Goal: Information Seeking & Learning: Find specific fact

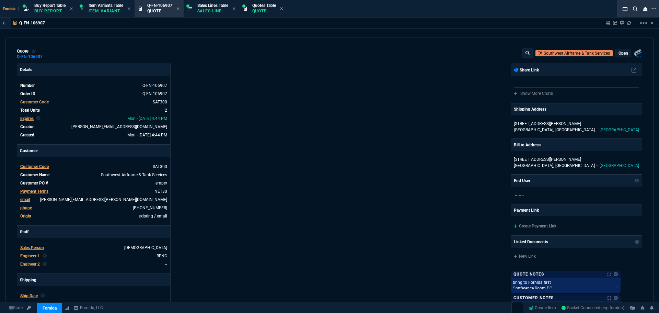
select select "1: BROV"
drag, startPoint x: 57, startPoint y: 8, endPoint x: 164, endPoint y: 13, distance: 106.9
click at [179, 8] on icon at bounding box center [177, 8] width 3 height 3
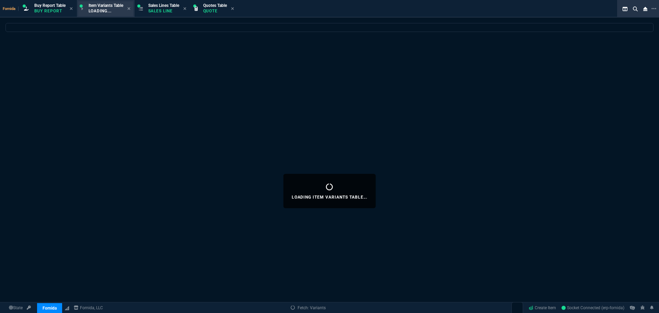
select select
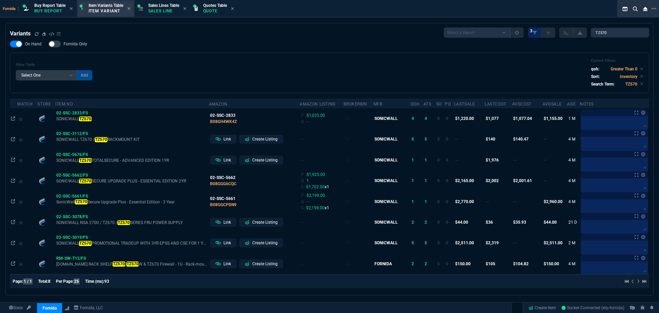
click at [54, 4] on span "Buy Report Table" at bounding box center [49, 5] width 31 height 5
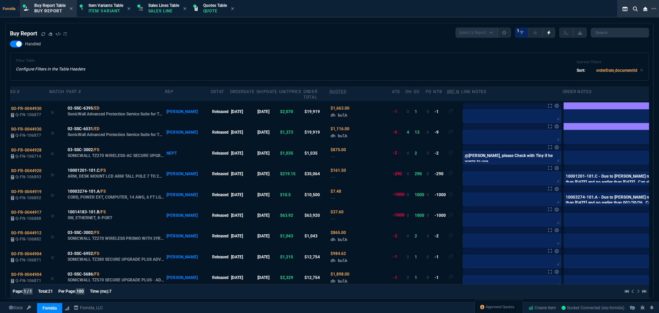
click at [209, 65] on div "Filter Table Configure Filters in the Table Headers Current Filters Sort: order…" at bounding box center [329, 66] width 627 height 16
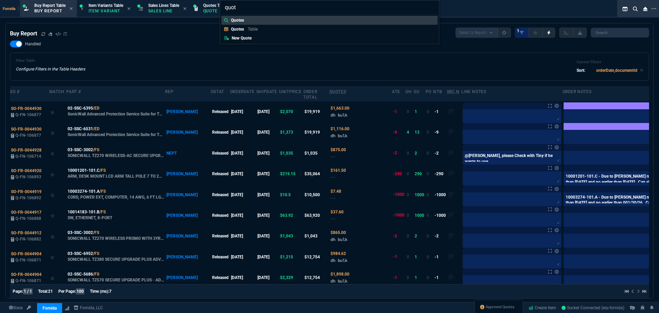
type input "quote"
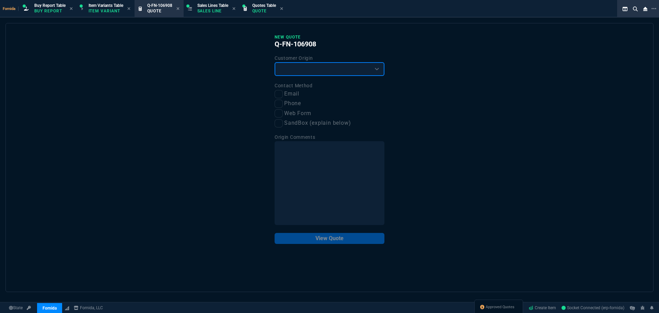
drag, startPoint x: 289, startPoint y: 68, endPoint x: 288, endPoint y: 76, distance: 7.7
click at [289, 68] on select "Existing Customer Amazon Lead (first order) Website Lead (first order) Called (…" at bounding box center [330, 69] width 110 height 14
select select "existing"
click at [275, 62] on select "Existing Customer Amazon Lead (first order) Website Lead (first order) Called (…" at bounding box center [330, 69] width 110 height 14
click at [280, 93] on input "Email" at bounding box center [279, 94] width 8 height 8
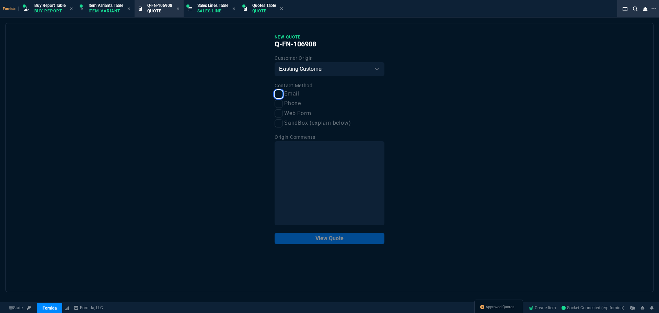
checkbox input "true"
click at [360, 235] on button "View Quote" at bounding box center [330, 238] width 110 height 11
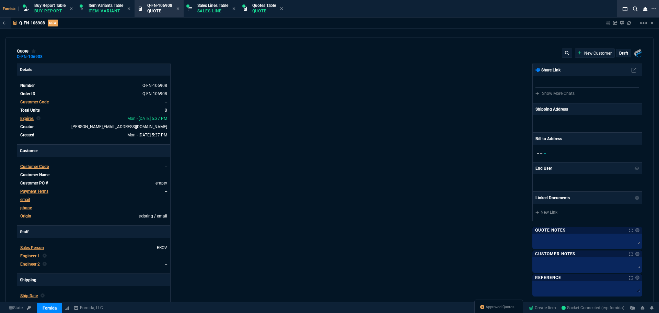
click at [43, 102] on span "Customer Code" at bounding box center [34, 102] width 28 height 5
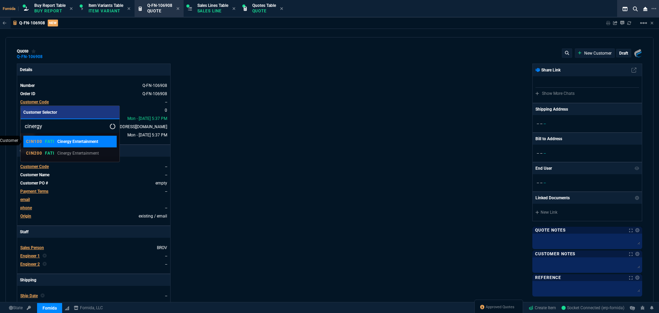
type input "cinergy"
click at [70, 141] on p "Cinergy Entertainment" at bounding box center [77, 141] width 41 height 6
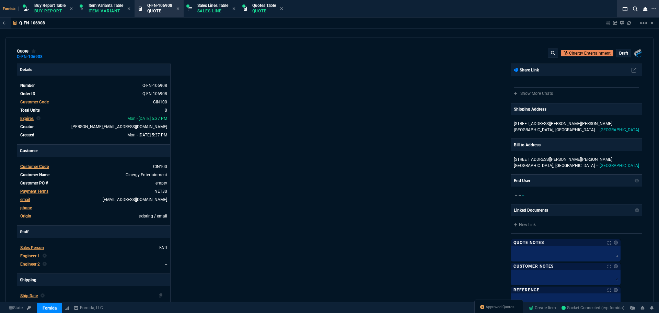
scroll to position [103, 0]
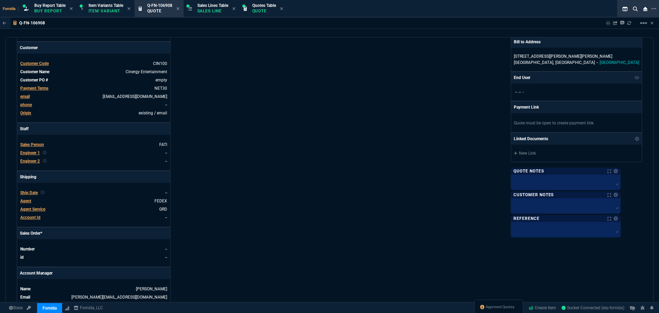
click at [28, 154] on span "Engineer 1" at bounding box center [30, 152] width 20 height 5
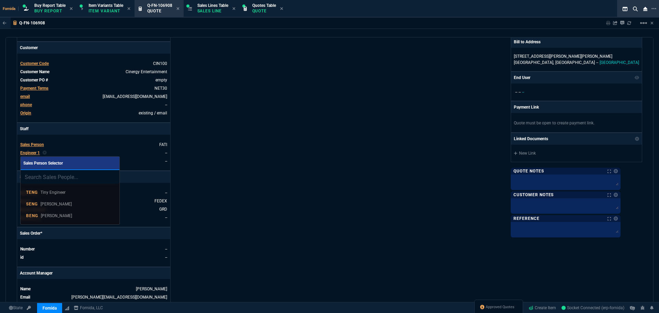
click at [60, 211] on link "BENG [PERSON_NAME]" at bounding box center [69, 216] width 93 height 12
click at [208, 201] on div "Details Number Q-FN-106908 Order ID Q-FN-106908 Customer Code CIN100 Total Unit…" at bounding box center [173, 138] width 313 height 354
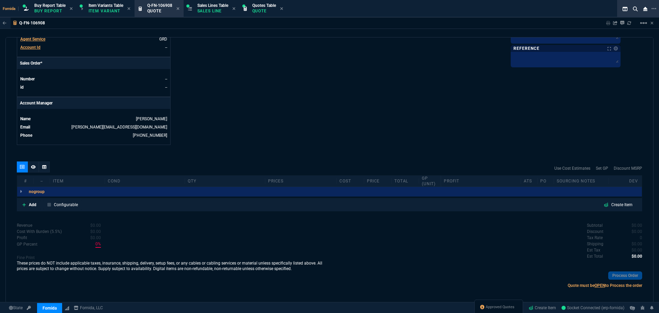
scroll to position [275, 0]
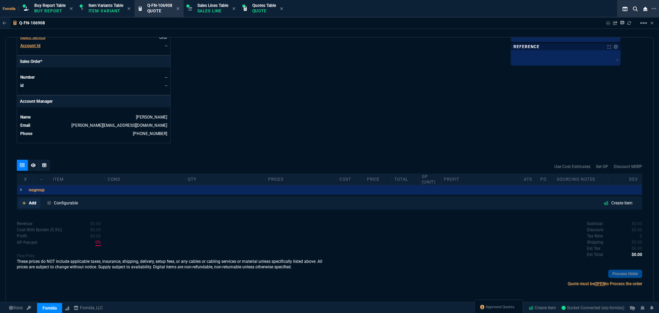
click at [32, 205] on p "Add" at bounding box center [33, 203] width 8 height 6
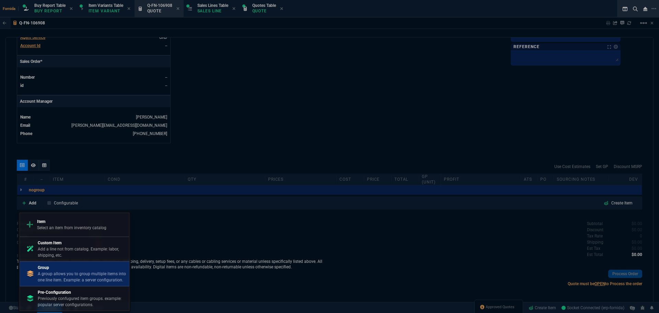
click at [86, 270] on div "Group A group allows you to group multiple items into one line item. Example: a…" at bounding box center [82, 273] width 89 height 19
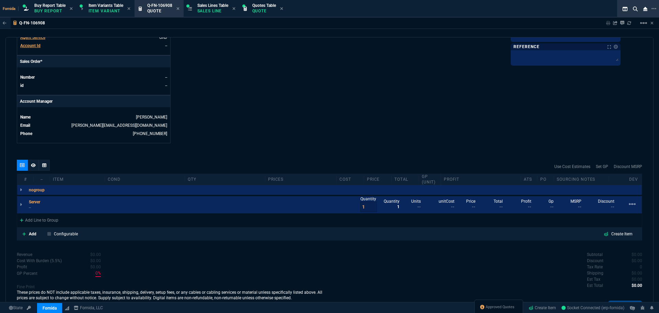
drag, startPoint x: 236, startPoint y: 119, endPoint x: 186, endPoint y: 134, distance: 52.4
drag, startPoint x: 47, startPoint y: 204, endPoint x: 269, endPoint y: 48, distance: 271.0
click at [0, 0] on icon at bounding box center [0, 0] width 0 height 0
click at [29, 210] on div "Dell R760 -- Quantity 1 Quantity 1 Units -- unitCost -- Price -- Total -- Profi…" at bounding box center [329, 204] width 625 height 17
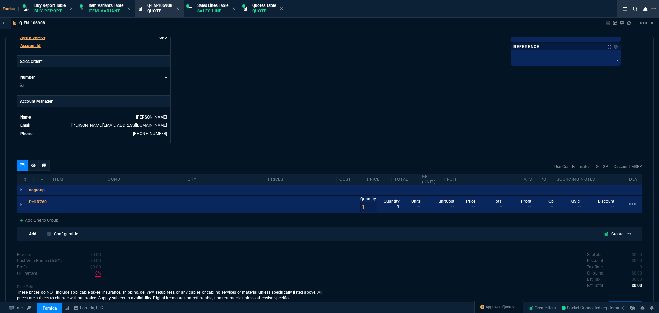
click at [31, 209] on p "--" at bounding box center [40, 207] width 22 height 5
click at [646, 22] on mat-icon "linear_scale" at bounding box center [643, 23] width 8 height 8
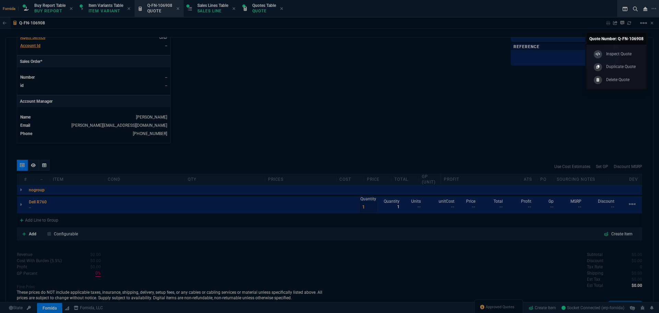
click at [626, 64] on p "Duplicate Quote" at bounding box center [621, 66] width 30 height 6
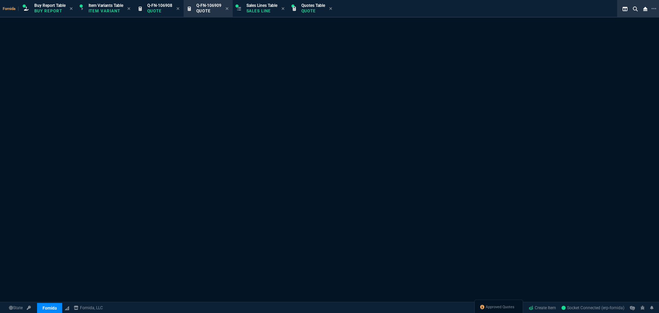
select select
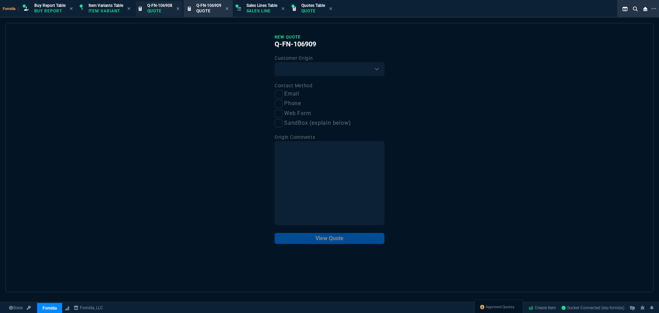
click at [146, 9] on div "Q-FN-106908 Quote" at bounding box center [159, 8] width 46 height 15
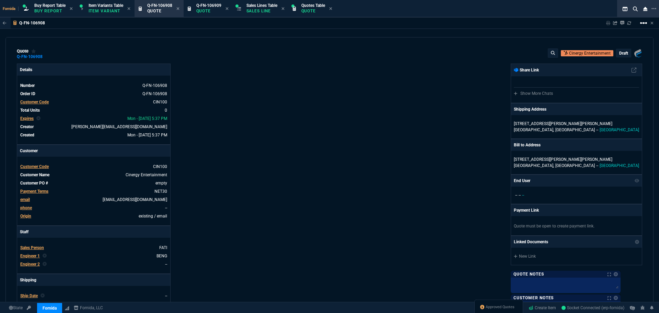
click at [640, 23] on mat-icon "linear_scale" at bounding box center [643, 23] width 8 height 8
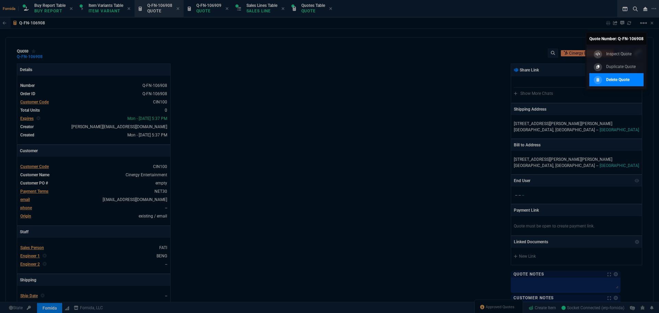
click at [620, 81] on p "Delete Quote" at bounding box center [617, 80] width 23 height 6
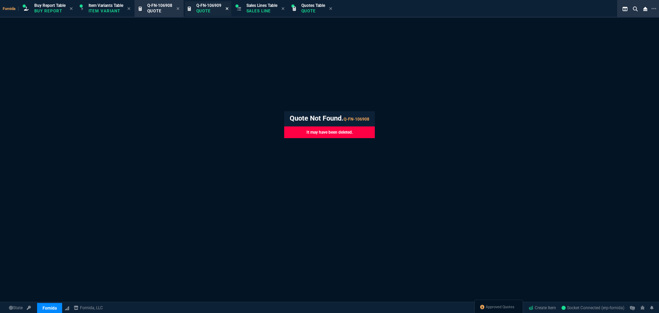
click at [229, 8] on icon at bounding box center [227, 9] width 3 height 4
drag, startPoint x: 215, startPoint y: 9, endPoint x: 190, endPoint y: 12, distance: 24.5
click at [215, 9] on p "Sales Line" at bounding box center [212, 10] width 31 height 5
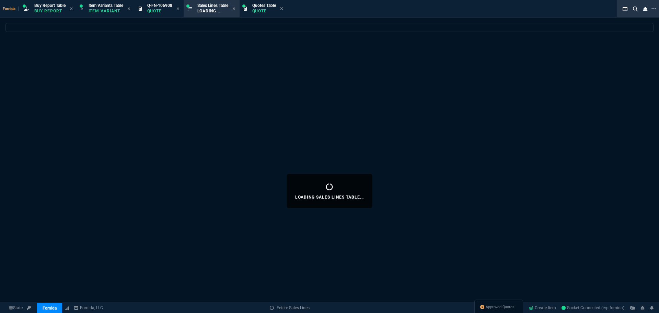
click at [178, 9] on icon at bounding box center [177, 9] width 3 height 4
select select
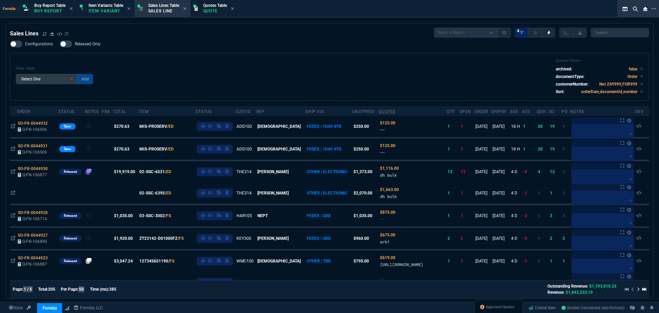
click at [147, 62] on div "Filter Table Select One Add Filter () Age () ATS () Cond (itemVariantCode) Cust…" at bounding box center [329, 76] width 627 height 36
click at [45, 35] on icon at bounding box center [45, 34] width 4 height 4
click at [249, 83] on div "Filter Table Select One Add Filter () Age () ATS () Cond (itemVariantCode) Cust…" at bounding box center [329, 76] width 627 height 36
click at [53, 8] on p "Buy Report" at bounding box center [49, 10] width 31 height 5
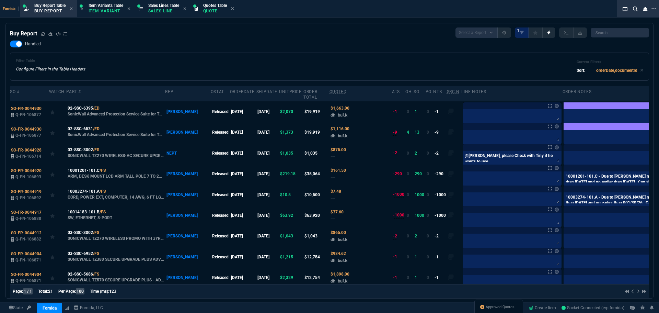
click at [192, 67] on div "Filter Table Configure Filters in the Table Headers Current Filters Sort: order…" at bounding box center [329, 66] width 627 height 16
drag, startPoint x: 305, startPoint y: 69, endPoint x: 308, endPoint y: 65, distance: 4.5
click at [306, 66] on div "Filter Table Configure Filters in the Table Headers Current Filters Sort: order…" at bounding box center [329, 66] width 627 height 16
click at [151, 10] on p "Sales Line" at bounding box center [163, 10] width 31 height 5
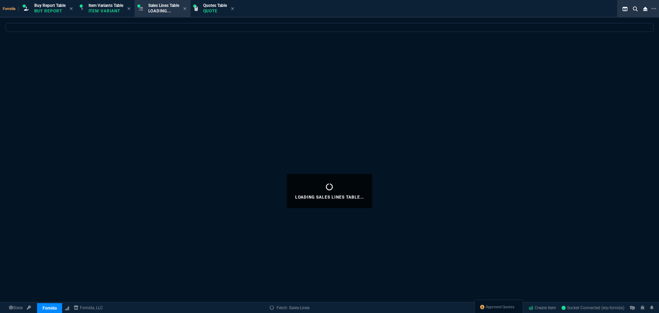
select select
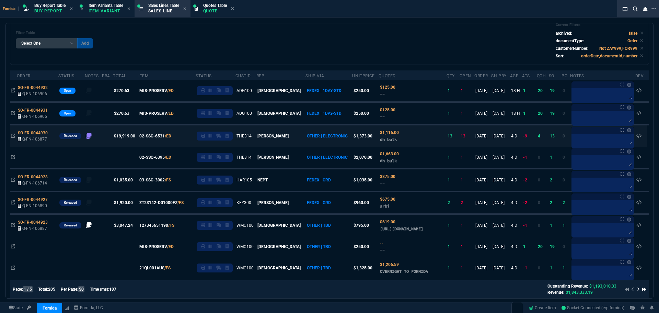
scroll to position [103, 0]
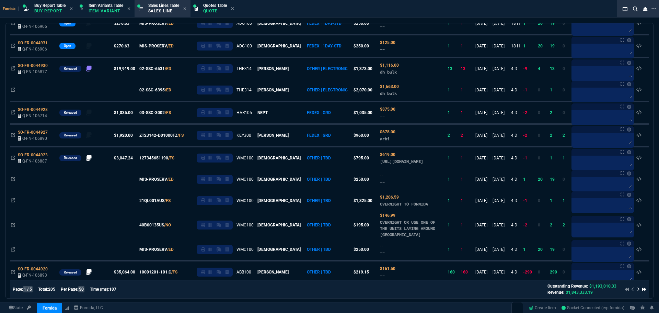
click at [34, 157] on span "SO-FR-0044923" at bounding box center [33, 154] width 30 height 5
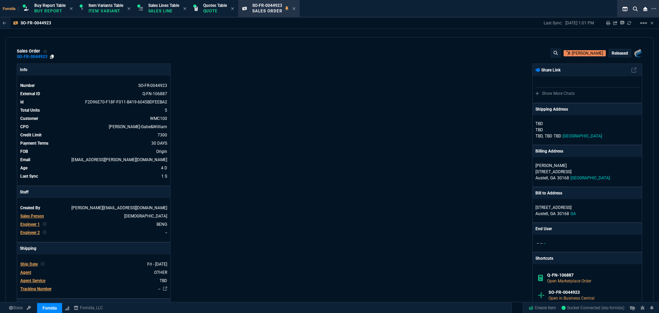
click at [50, 59] on icon at bounding box center [52, 57] width 4 height 4
drag, startPoint x: 269, startPoint y: 93, endPoint x: 268, endPoint y: 86, distance: 6.3
click at [269, 92] on div "Info Number SO-FR-0044923 External ID Q-FN-106887 id F2D96E70-F18F-F011-B419-60…" at bounding box center [173, 258] width 313 height 390
click at [168, 14] on div "Sales Lines Table Sales Line" at bounding box center [163, 9] width 31 height 12
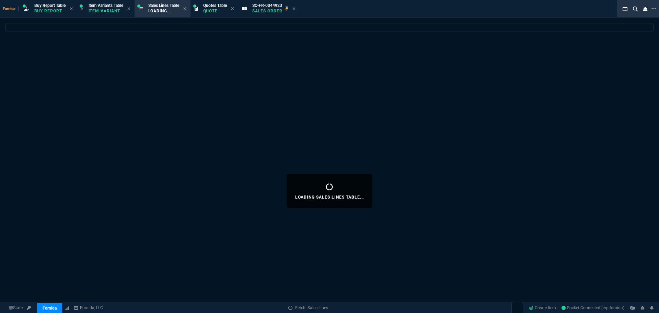
click at [296, 9] on icon at bounding box center [293, 9] width 3 height 4
select select
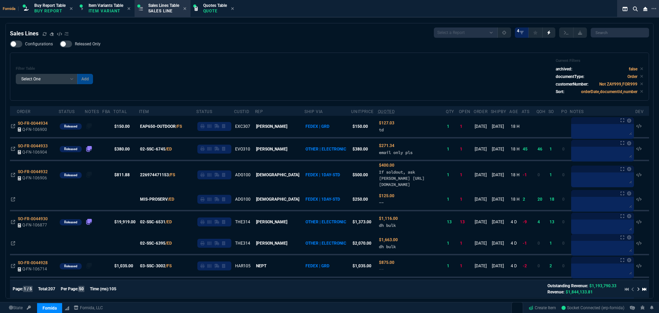
click at [213, 84] on div "Filter Table Select One Add Filter () Age () ATS () Cond (itemVariantCode) Cust…" at bounding box center [329, 76] width 627 height 36
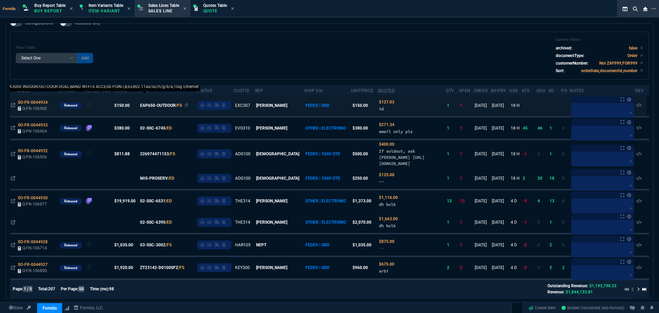
scroll to position [69, 0]
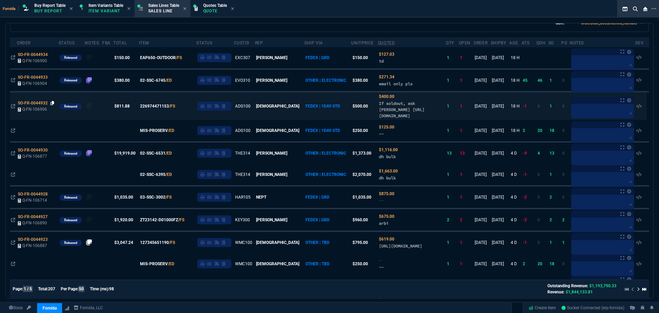
click at [54, 102] on icon at bounding box center [52, 103] width 4 height 4
click at [13, 106] on icon at bounding box center [13, 106] width 4 height 4
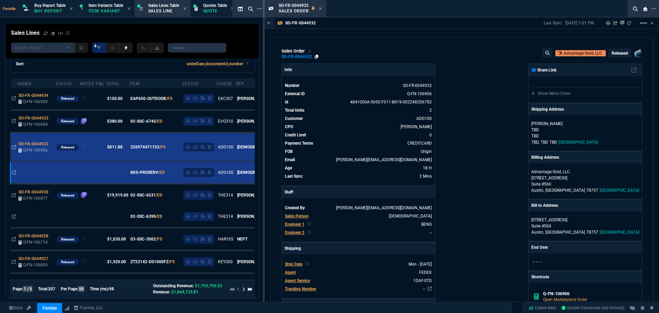
click at [316, 58] on icon at bounding box center [317, 57] width 4 height 4
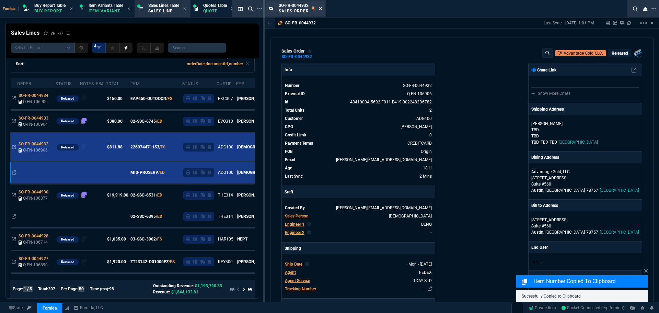
click at [320, 7] on icon at bounding box center [320, 9] width 3 height 4
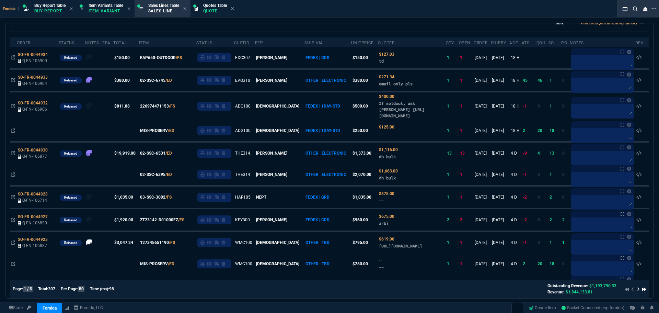
drag, startPoint x: 111, startPoint y: 7, endPoint x: 134, endPoint y: 61, distance: 58.8
click at [111, 7] on span "Item Variants Table" at bounding box center [106, 5] width 35 height 5
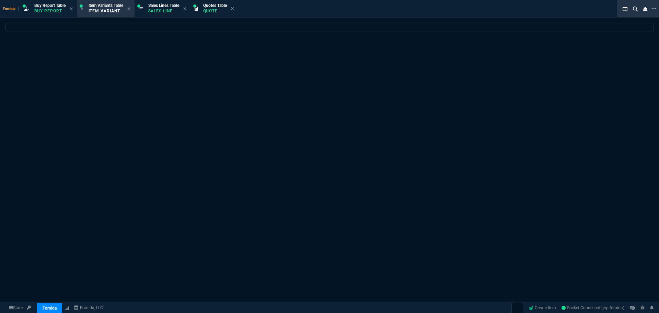
scroll to position [0, 0]
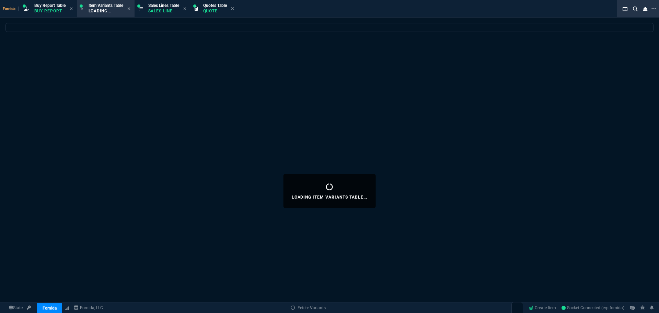
select select
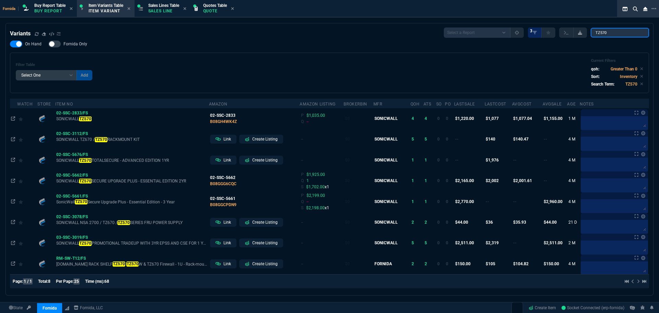
click at [577, 30] on div "Select a Report ProblemInventory-7-17-23 BrokerBin22 Listed On Amazon Stock not…" at bounding box center [546, 32] width 205 height 10
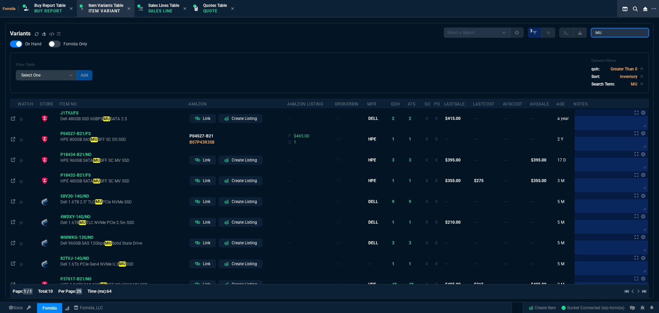
type input "MU"
click at [345, 43] on div "On Hand Fornida Only Filter Table Select One Add Filter () Age (daysAgo) Amazon…" at bounding box center [329, 67] width 639 height 53
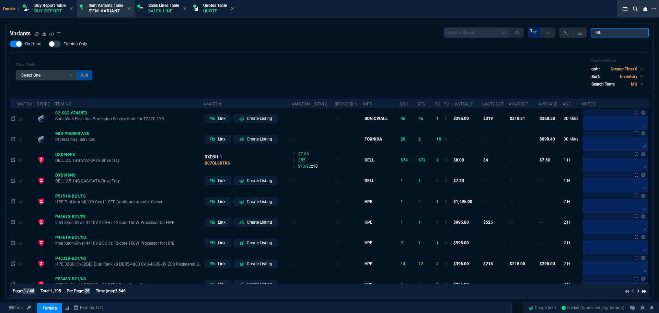
drag, startPoint x: 610, startPoint y: 34, endPoint x: 568, endPoint y: 33, distance: 41.2
click at [573, 33] on div "Select a Report ProblemInventory-7-17-23 BrokerBin22 Listed On Amazon Stock not…" at bounding box center [546, 32] width 205 height 10
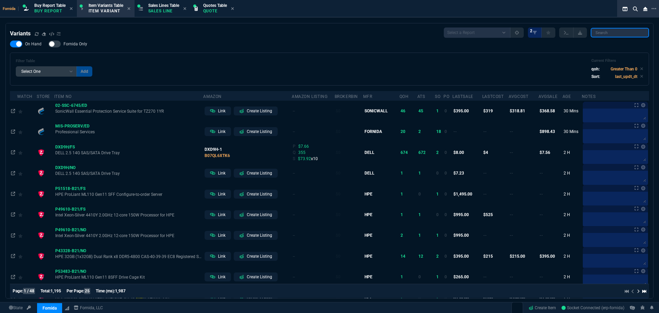
click at [609, 34] on input "search" at bounding box center [620, 33] width 58 height 10
type input "1.92TB"
click at [278, 48] on div "On Hand Fornida Only Filter Table Select One Add Filter () Age (daysAgo) Amazon…" at bounding box center [329, 63] width 639 height 45
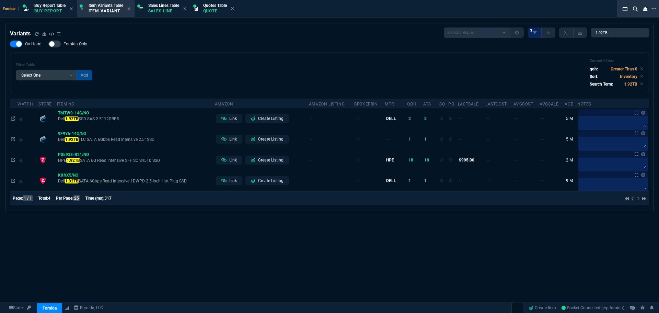
drag, startPoint x: 180, startPoint y: 90, endPoint x: 175, endPoint y: 87, distance: 5.4
click at [177, 90] on div "Filter Table Select One Add Filter () Age (daysAgo) Amazon (asin) Amazon Listin…" at bounding box center [329, 73] width 639 height 41
click at [169, 5] on span "Sales Lines Table" at bounding box center [163, 5] width 31 height 5
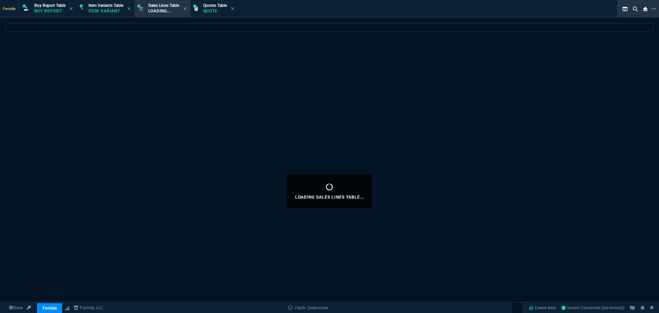
select select
